Goal: Transaction & Acquisition: Subscribe to service/newsletter

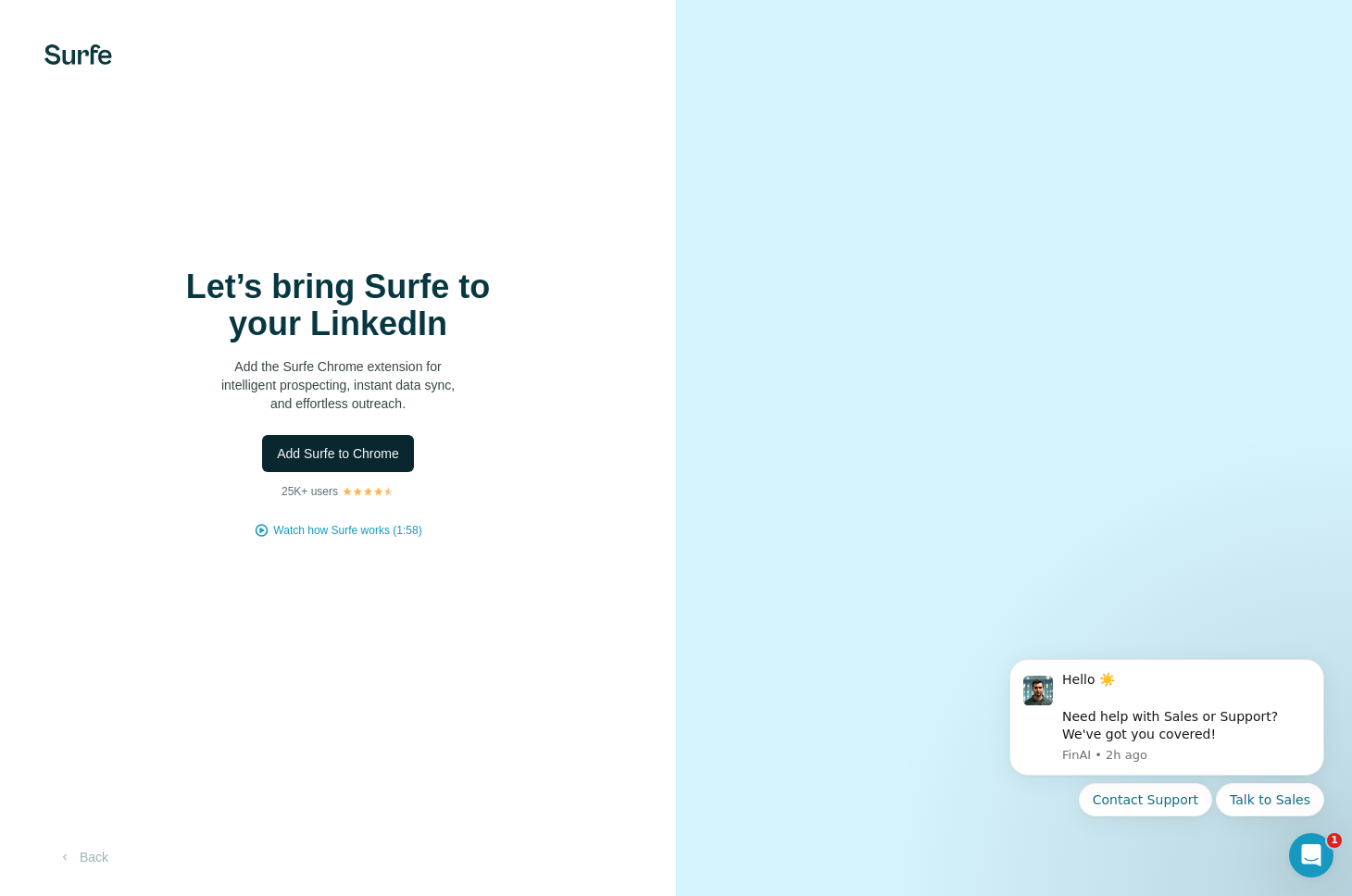
click at [346, 460] on span "Add Surfe to Chrome" at bounding box center [338, 453] width 122 height 18
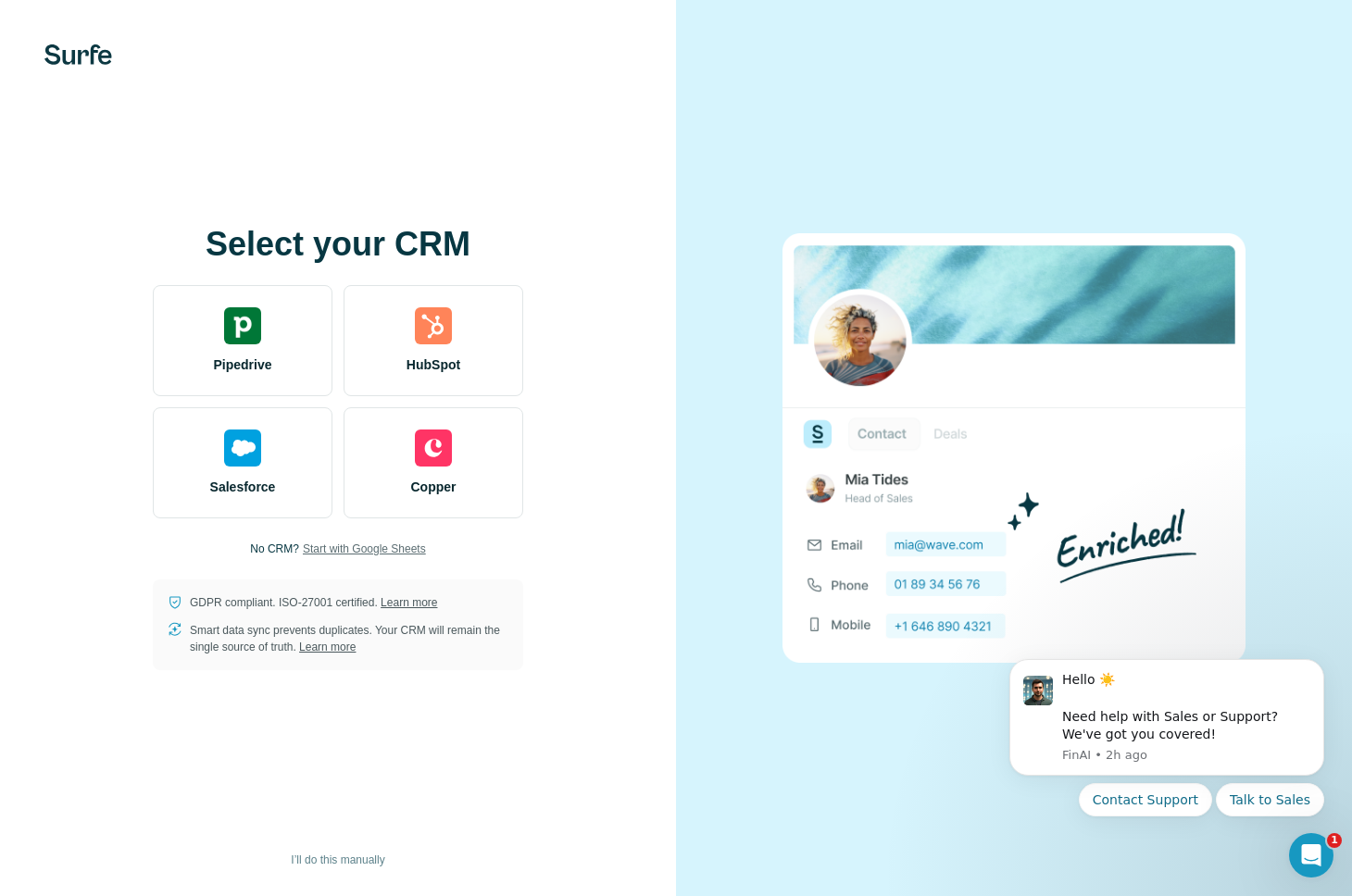
click at [330, 547] on span "Start with Google Sheets" at bounding box center [364, 549] width 123 height 16
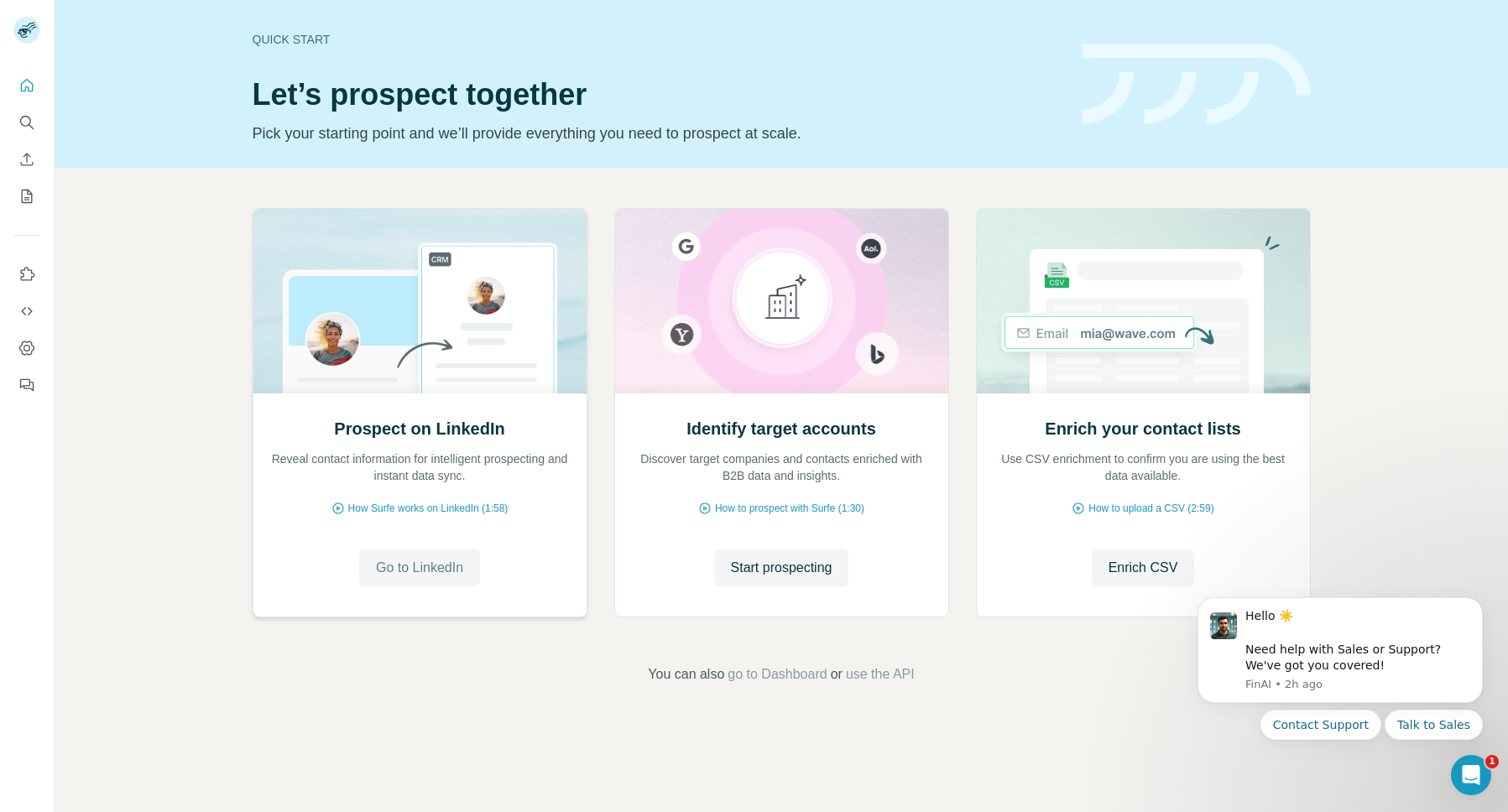
click at [404, 570] on span "Go to LinkedIn" at bounding box center [419, 567] width 87 height 20
